Goal: Information Seeking & Learning: Learn about a topic

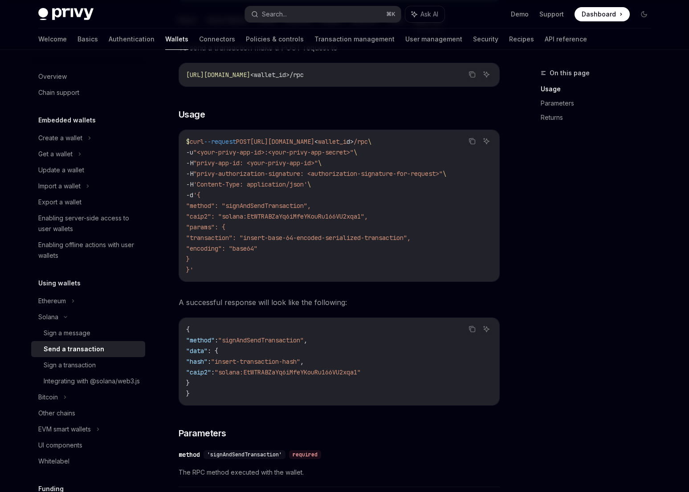
scroll to position [1595, 0]
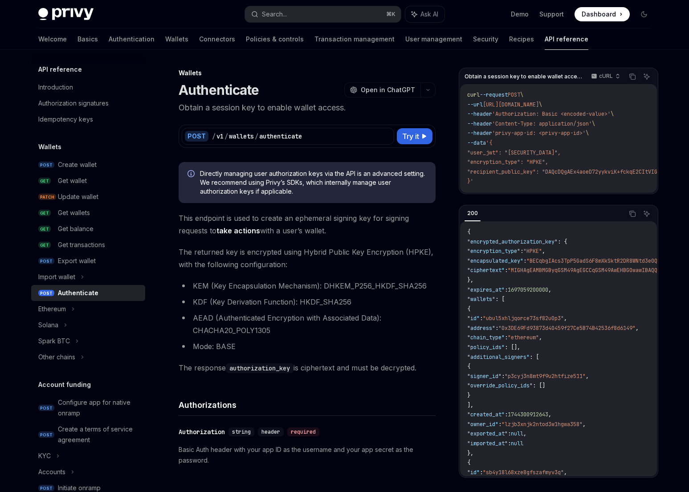
scroll to position [532, 0]
